Goal: Task Accomplishment & Management: Use online tool/utility

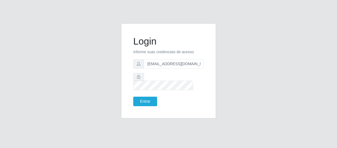
click at [133, 97] on button "Entrar" at bounding box center [145, 101] width 24 height 9
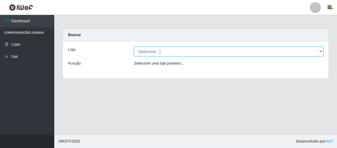
click at [148, 50] on select "[Selecione...] SuperFácil Atacado - São Gonçalo do Amarante" at bounding box center [228, 51] width 189 height 9
select select "408"
click at [134, 47] on select "[Selecione...] SuperFácil Atacado - São Gonçalo do Amarante" at bounding box center [228, 51] width 189 height 9
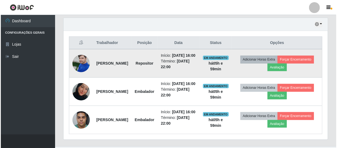
scroll to position [197, 0]
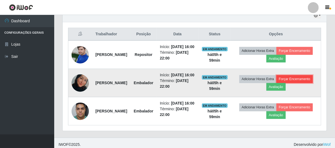
click at [277, 83] on button "Forçar Encerramento" at bounding box center [295, 79] width 36 height 8
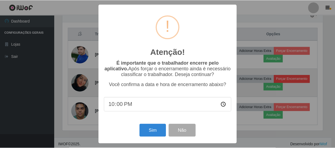
scroll to position [113, 262]
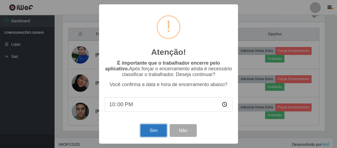
click at [163, 133] on button "Sim" at bounding box center [153, 130] width 26 height 13
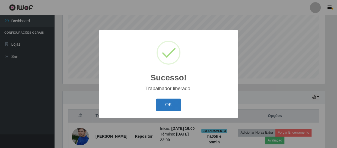
click at [170, 104] on button "OK" at bounding box center [168, 104] width 25 height 13
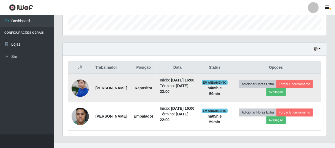
scroll to position [165, 0]
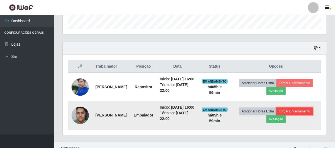
click at [277, 115] on button "Forçar Encerramento" at bounding box center [295, 111] width 36 height 8
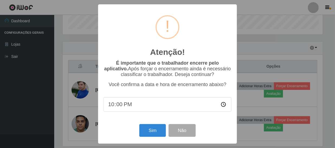
scroll to position [113, 262]
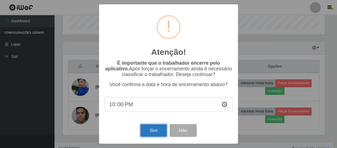
click at [154, 131] on button "Sim" at bounding box center [153, 130] width 26 height 13
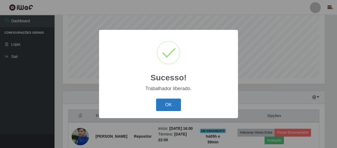
click at [167, 103] on button "OK" at bounding box center [168, 104] width 25 height 13
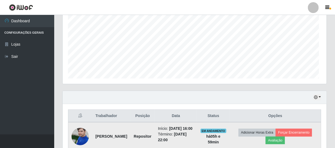
scroll to position [113, 264]
click at [80, 139] on img at bounding box center [80, 136] width 17 height 23
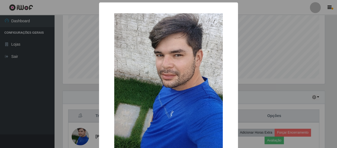
click at [326, 34] on div "× OK Cancel" at bounding box center [168, 74] width 337 height 148
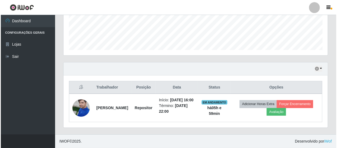
scroll to position [149, 0]
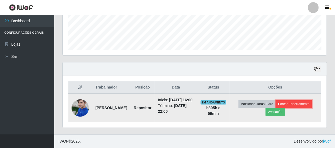
click at [305, 101] on button "Forçar Encerramento" at bounding box center [294, 104] width 36 height 8
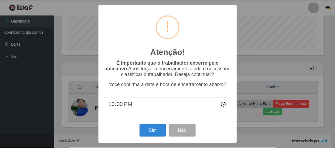
scroll to position [113, 262]
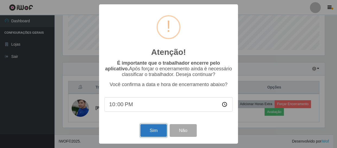
click at [163, 133] on button "Sim" at bounding box center [153, 130] width 26 height 13
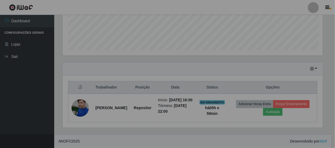
scroll to position [0, 0]
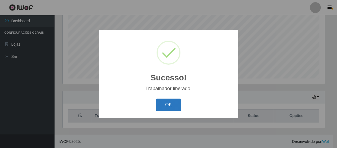
click at [164, 103] on button "OK" at bounding box center [168, 104] width 25 height 13
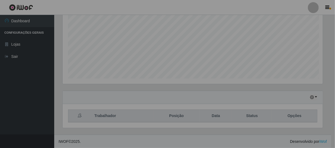
scroll to position [113, 264]
